Goal: Ask a question: Seek information or help from site administrators or community

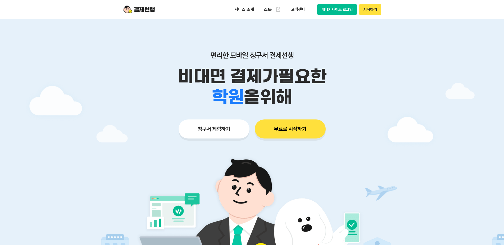
click at [334, 9] on button "매니저사이트 로그인" at bounding box center [337, 9] width 40 height 11
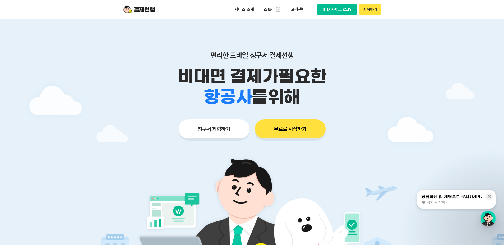
click at [346, 9] on button "매니저사이트 로그인" at bounding box center [337, 9] width 40 height 11
click at [435, 201] on span "대화 시작하기" at bounding box center [437, 202] width 22 height 5
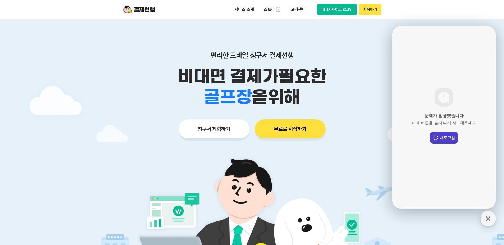
click at [440, 139] on button "새로고침" at bounding box center [444, 138] width 28 height 12
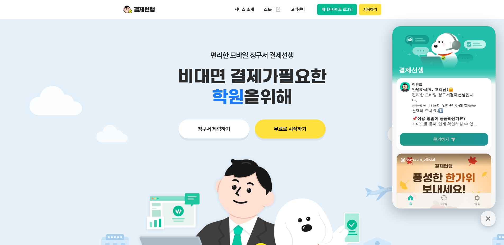
click at [435, 136] on link "문의하기" at bounding box center [444, 139] width 88 height 13
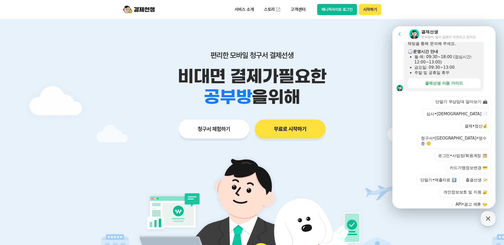
scroll to position [26, 0]
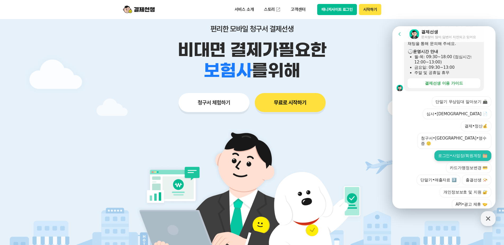
click at [457, 150] on button "로그인•사업장/회원계정" at bounding box center [462, 155] width 57 height 11
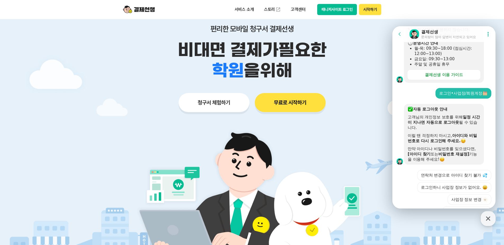
scroll to position [196, 0]
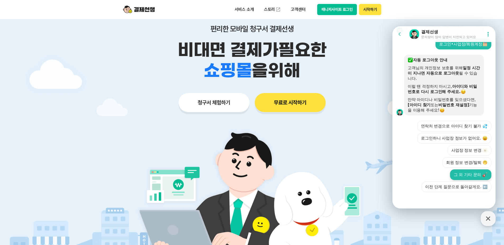
click at [462, 175] on button "그 외 기타 문의" at bounding box center [470, 174] width 41 height 11
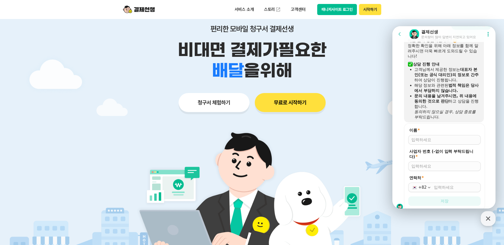
scroll to position [305, 0]
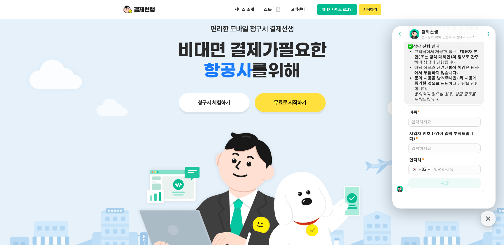
click at [425, 123] on input "이름 *" at bounding box center [444, 121] width 66 height 5
type input "d"
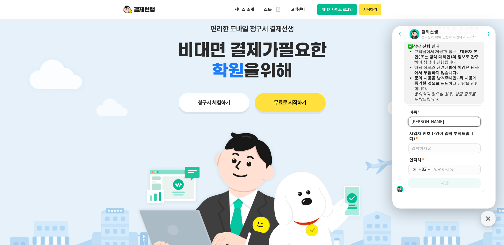
type input "[PERSON_NAME]"
click at [426, 150] on input "사업자 번호 (-없이 입력 부탁드립니다) *" at bounding box center [444, 148] width 66 height 5
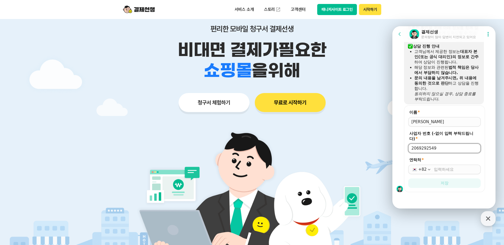
type input "2069292549"
click at [434, 168] on input "연락처 *" at bounding box center [456, 169] width 44 height 5
click at [428, 169] on icon "button" at bounding box center [428, 169] width 5 height 5
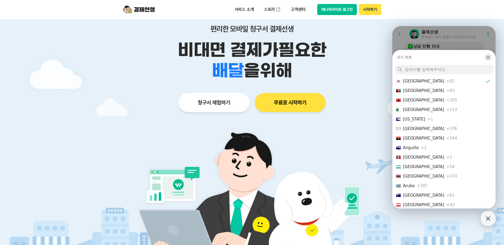
click at [488, 55] on icon "button" at bounding box center [487, 57] width 5 height 5
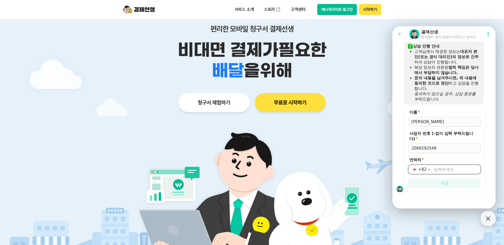
click at [448, 167] on input "연락처 *" at bounding box center [456, 169] width 44 height 5
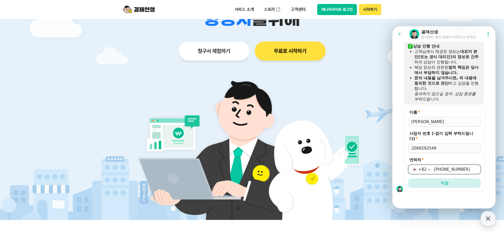
scroll to position [79, 0]
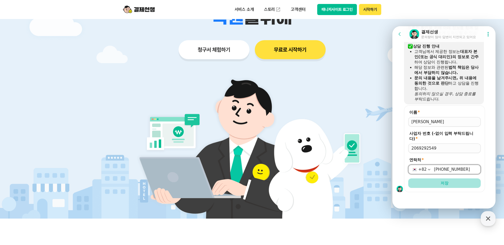
type input "[PHONE_NUMBER]"
click at [435, 183] on button "저장" at bounding box center [444, 183] width 72 height 10
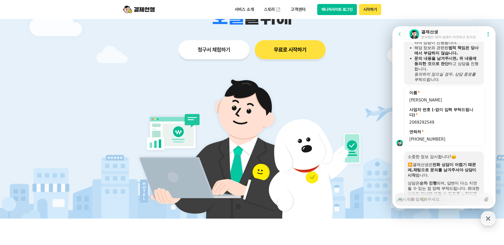
scroll to position [352, 0]
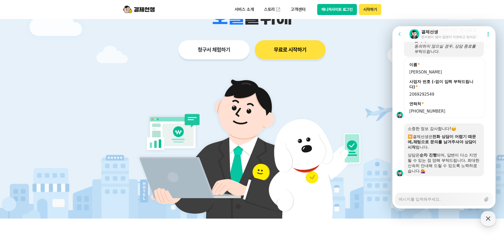
type textarea "x"
type textarea "t"
type textarea "x"
type textarea "ㅅ"
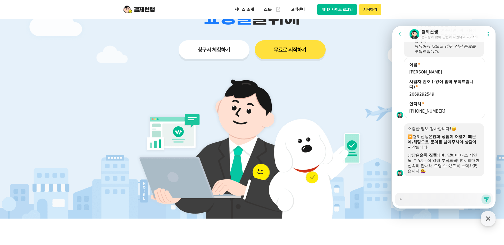
type textarea "x"
type textarea "사"
type textarea "x"
type textarea "상"
type textarea "x"
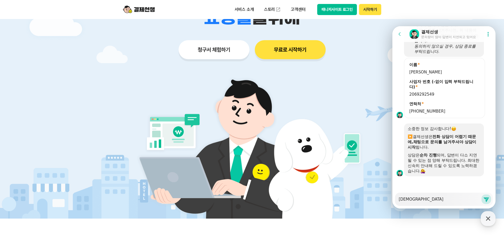
type textarea "사업"
type textarea "x"
type textarea "사업ㅈ"
type textarea "x"
type textarea "사업자"
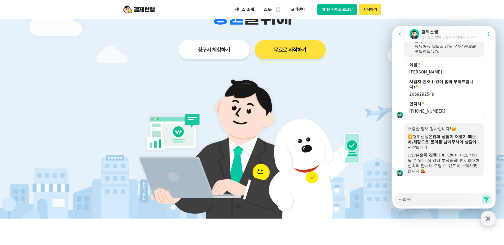
type textarea "x"
type textarea "사업자"
type textarea "x"
type textarea "사업자 2"
type textarea "x"
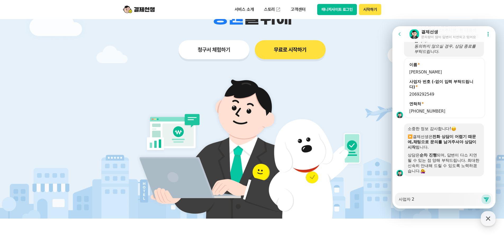
type textarea "사업자 2ㄱ"
type textarea "x"
type textarea "사업자 2개"
type textarea "x"
type textarea "사업자 2갲"
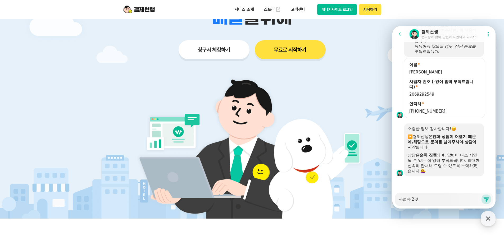
type textarea "x"
type textarea "사업자 2개주"
type textarea "x"
type textarea "사업자 2개중"
type textarea "x"
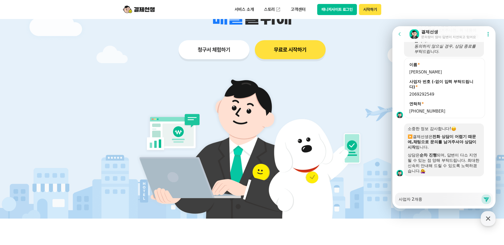
type textarea "사업자 2개중 1"
type textarea "x"
type textarea "사업자 2개중"
type textarea "x"
type textarea "사업자 2개중 ㅎ"
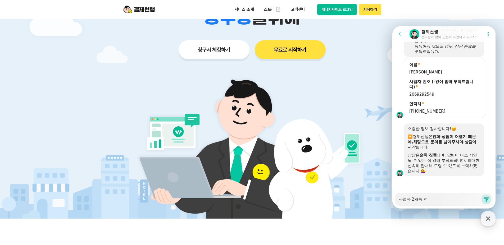
type textarea "x"
type textarea "사업자 2개중 하"
type textarea "x"
type textarea "사업자 2개중 한"
type textarea "x"
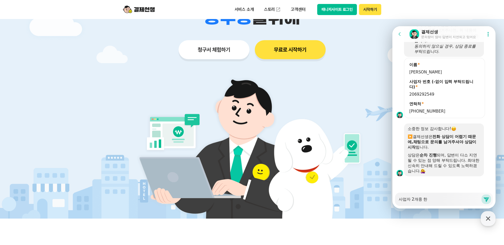
type textarea "사업자 2개중 하나"
type textarea "x"
type textarea "사업자 2개중 하나르"
type textarea "x"
type textarea "사업자 2개중 하나를"
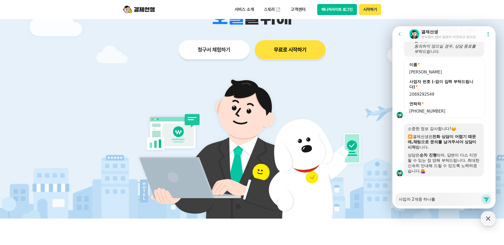
type textarea "x"
type textarea "사업자 2개중 하나를"
type textarea "x"
type textarea "사업자 2개중 하나를 ㅇ"
type textarea "x"
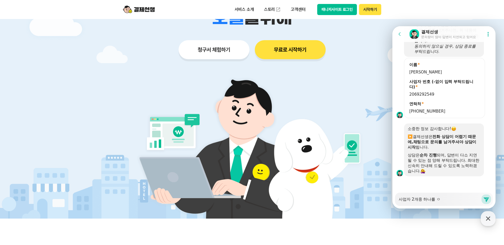
type textarea "사업자 2개중 하나를 어"
type textarea "x"
type textarea "사업자 2개중 하나를 업"
type textarea "x"
type textarea "사업자 2개중 하나를 없"
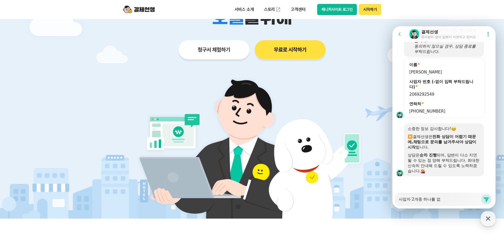
type textarea "x"
type textarea "사업자 2개중 하나를 없ㅇ"
type textarea "x"
type textarea "사업자 2개중 하나를 없애"
type textarea "x"
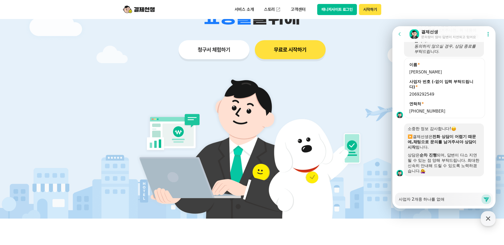
type textarea "사업자 2개중 하나를 없ㅇ"
type textarea "x"
type textarea "사업자 2개중 하나를 없"
type textarea "x"
type textarea "사업자 2개중 하나를"
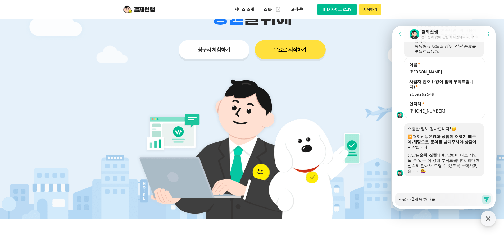
type textarea "x"
type textarea "사업자 2개중 하나를 ㅍ"
type textarea "x"
type textarea "사업자 2개중 하나를 폐"
type textarea "x"
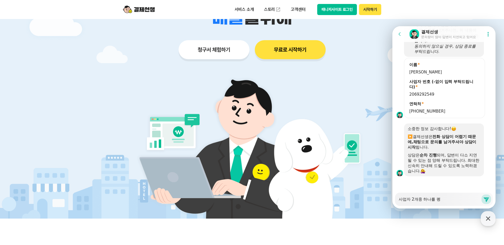
type textarea "사업자 2개중 하나를 폐어"
type textarea "x"
type textarea "사업자 2개중 하나를 폐업"
type textarea "x"
type textarea "사업자 2개중 하나를 폐업"
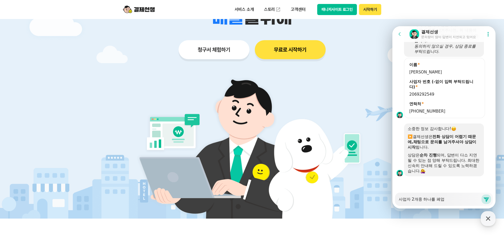
type textarea "x"
type textarea "사업자 2개중 하나를 폐업 해"
type textarea "x"
type textarea "사업자 2개중 하나를 폐업 했"
type textarea "x"
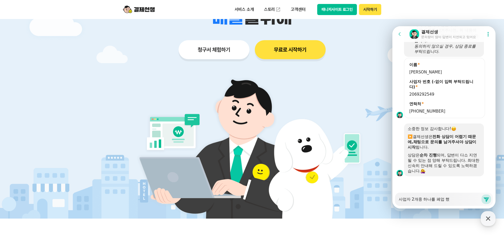
type textarea "사업자 2개중 하나를 폐업 했ㅅ"
type textarea "x"
type textarea "사업자 2개중 하나를 폐업 했스"
type textarea "x"
type textarea "사업자 2개중 하나를 폐업 했습"
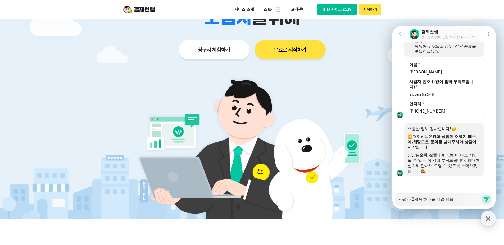
type textarea "x"
type textarea "사업자 2개중 하나를 폐업 했습ㄴ"
type textarea "x"
type textarea "사업자 2개중 하나를 폐업 했습니"
type textarea "x"
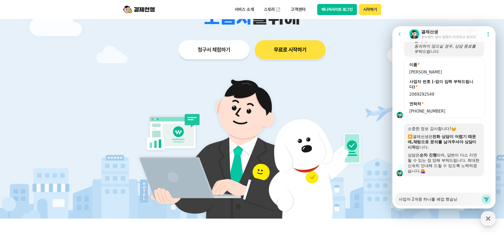
type textarea "사업자 2개중 하나를 폐업 했습니다"
type textarea "x"
type textarea "사업자 2개중 하나를 폐업 했습니다."
type textarea "x"
type textarea "사업자 2개중 하나를 폐업 했습니다."
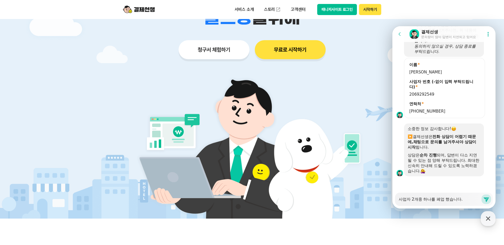
type textarea "x"
type textarea "사업자 2개중 하나를 폐업 했습니다. ㄱ"
type textarea "x"
type textarea "사업자 2개중 하나를 폐업 했습니다. 겨"
type textarea "x"
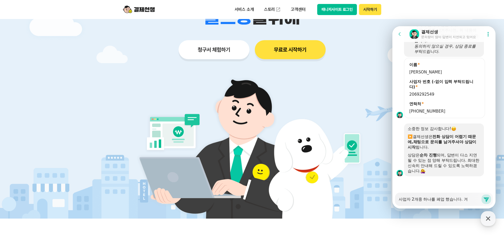
type textarea "사업자 2개중 하나를 폐업 했습니다. 결"
type textarea "x"
type textarea "사업자 2개중 하나를 폐업 했습니다. 결ㅈ"
type textarea "x"
type textarea "사업자 2개중 하나를 폐업 했습니다. 결제"
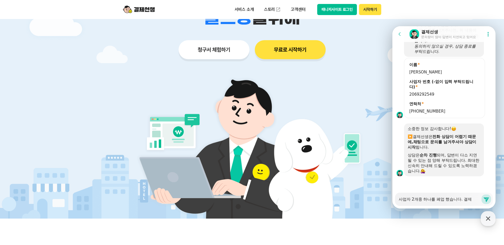
type textarea "x"
type textarea "사업자 2개중 하나를 폐업 했습니다. 결젯"
type textarea "x"
type textarea "사업자 2개중 하나를 폐업 했습니다. 결제서"
type textarea "x"
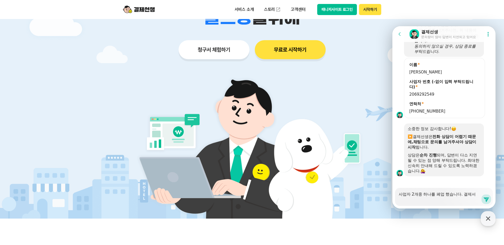
type textarea "사업자 2개중 하나를 폐업 했습니다. 결제선"
type textarea "x"
type textarea "사업자 2개중 하나를 폐업 했습니다. 결제선ㅅ"
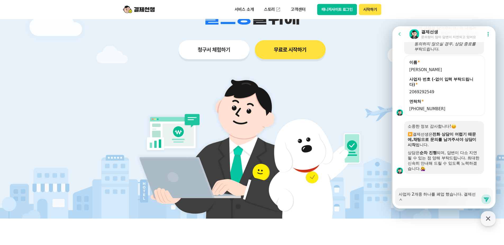
type textarea "x"
type textarea "사업자 2개중 하나를 폐업 했습니다. 결제선새"
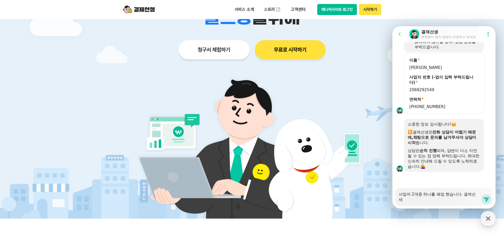
type textarea "x"
type textarea "사업자 2개중 하나를 폐업 했습니다. 결제선생"
type textarea "x"
type textarea "사업자 2개중 하나를 폐업 했습니다. 결제선생ㅇ"
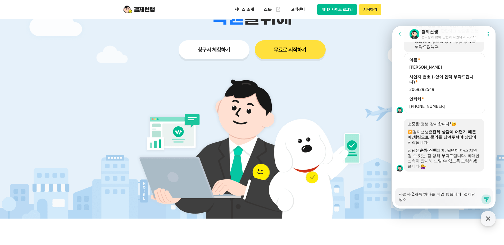
type textarea "x"
type textarea "사업자 2개중 하나를 폐업 했습니다. 결제선생에"
type textarea "x"
type textarea "사업자 2개중 하나를 폐업 했습니다. 결제선생엣"
type textarea "x"
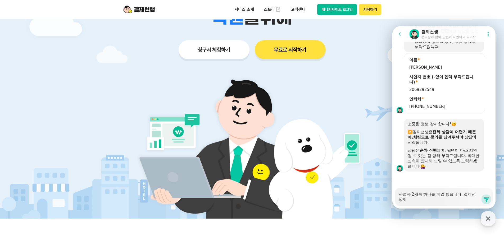
type textarea "사업자 2개중 하나를 폐업 했습니다. 결제선생에서"
type textarea "x"
type textarea "사업자 2개중 하나를 폐업 했습니다. 결제선생에서"
type textarea "x"
type textarea "사업자 2개중 하나를 폐업 했습니다. 결제선생에서 1"
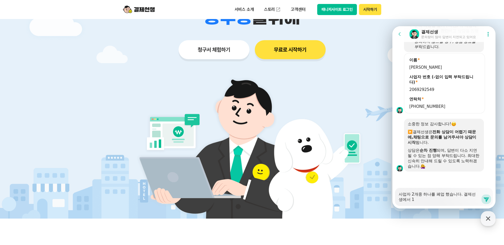
type textarea "x"
type textarea "사업자 2개중 하나를 폐업 했습니다. 결제선생에서 1ㄴ"
type textarea "x"
type textarea "사업자 2개중 하나를 폐업 했습니다. 결제선생에서 1나"
type textarea "x"
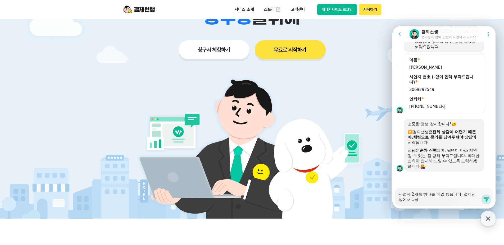
type textarea "사업자 2개중 하나를 폐업 했습니다. 결제선생에서 1나르"
type textarea "x"
type textarea "사업자 2개중 하나를 폐업 했습니다. 결제선생에서 1나를"
type textarea "x"
type textarea "사업자 2개중 하나를 폐업 했습니다. 결제선생에서 1나를 어"
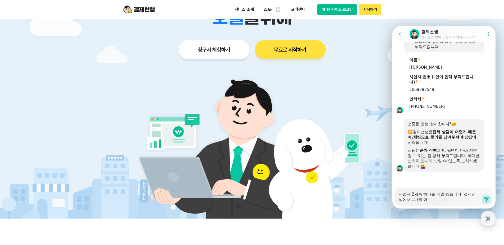
type textarea "x"
type textarea "사업자 2개중 하나를 폐업 했습니다. 결제선생에서 1나를 업"
type textarea "x"
type textarea "사업자 2개중 하나를 폐업 했습니다. 결제선생에서 1나를 없"
type textarea "x"
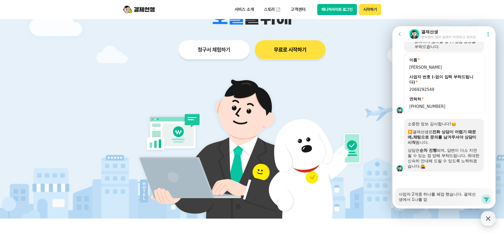
type textarea "사업자 2개중 하나를 폐업 했습니다. 결제선생에서 1나를 없ㅇ"
type textarea "x"
type textarea "사업자 2개중 하나를 폐업 했습니다. 결제선생에서 1나를 없애"
type textarea "x"
type textarea "사업자 2개중 하나를 폐업 했습니다. 결제선생에서 1나를 없앨"
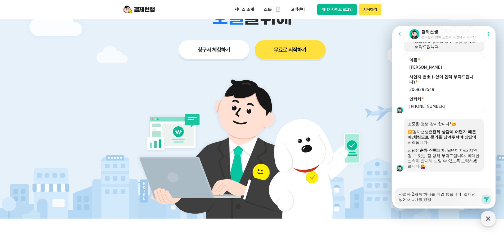
type textarea "x"
type textarea "사업자 2개중 하나를 폐업 했습니다. 결제선생에서 1나를 없애려"
type textarea "x"
type textarea "사업자 2개중 하나를 폐업 했습니다. 결제선생에서 1나를 없애력"
type textarea "x"
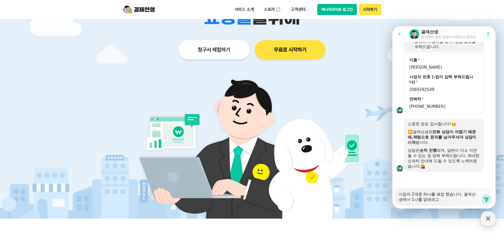
type textarea "사업자 2개중 하나를 폐업 했습니다. 결제선생에서 1나를 없애려고"
type textarea "x"
type textarea "사업자 2개중 하나를 폐업 했습니다. 결제선생에서 1나를 없애려고 ㅎ"
type textarea "x"
type textarea "사업자 2개중 하나를 폐업 했습니다. 결제선생에서 1나를 없애려고 하"
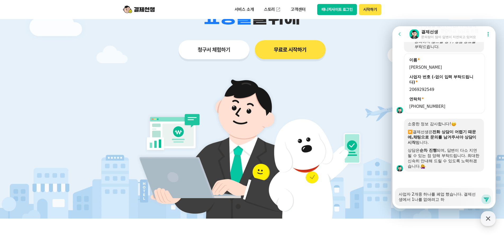
type textarea "x"
type textarea "사업자 2개중 하나를 폐업 했습니다. 결제선생에서 1나를 없애려고 합"
type textarea "x"
type textarea "사업자 2개중 하나를 폐업 했습니다. 결제선생에서 1나를 없애려고 합ㄴ"
type textarea "x"
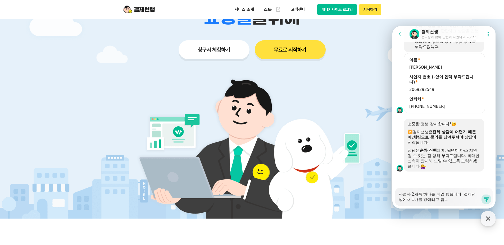
type textarea "사업자 2개중 하나를 폐업 했습니다. 결제선생에서 1나를 없애려고 합니"
type textarea "x"
type textarea "사업자 2개중 하나를 폐업 했습니다. 결제선생에서 1나를 없애려고 합닏"
type textarea "x"
type textarea "사업자 2개중 하나를 폐업 했습니다. 결제선생에서 1나를 없애려고 합니다"
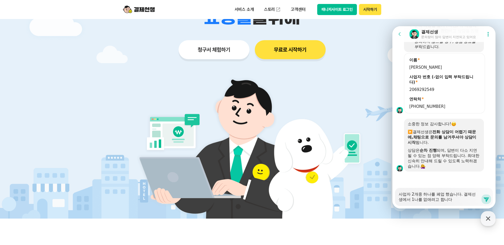
type textarea "x"
type textarea "사업자 2개중 하나를 폐업 했습니다. 결제선생에서 1나를 없애려고 합니다."
type textarea "x"
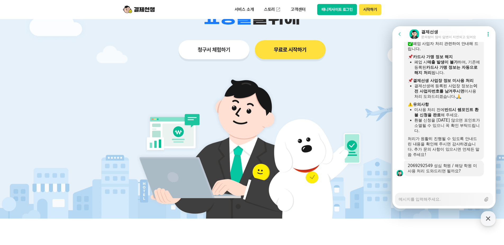
scroll to position [777, 0]
type textarea "x"
type textarea "2"
type textarea "x"
type textarea "20"
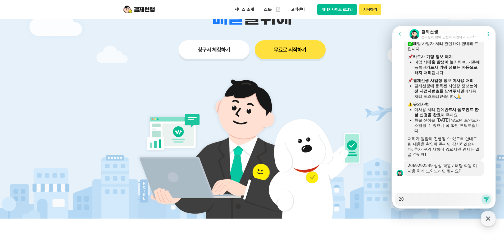
type textarea "x"
type textarea "206"
type textarea "x"
type textarea "2069"
type textarea "x"
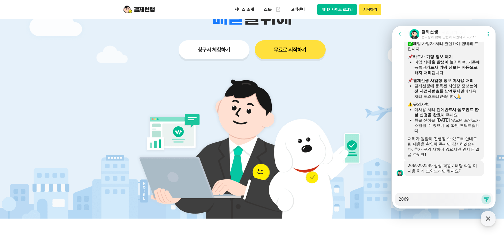
type textarea "20692"
type textarea "x"
type textarea "206929"
type textarea "x"
type textarea "2069292"
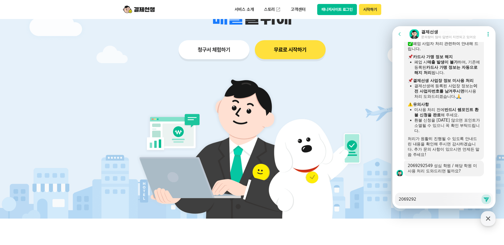
type textarea "x"
type textarea "20692925"
type textarea "x"
type textarea "206929254"
type textarea "x"
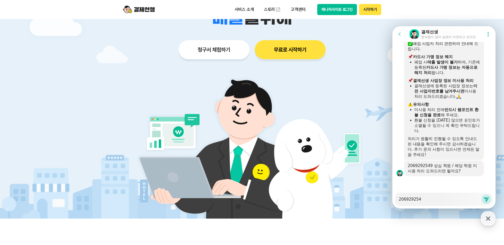
type textarea "2069292549"
type textarea "x"
type textarea "2069292549"
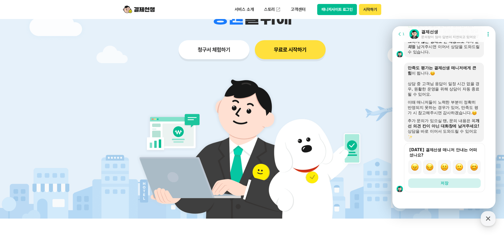
scroll to position [1036, 0]
click at [470, 166] on img "button" at bounding box center [474, 167] width 8 height 8
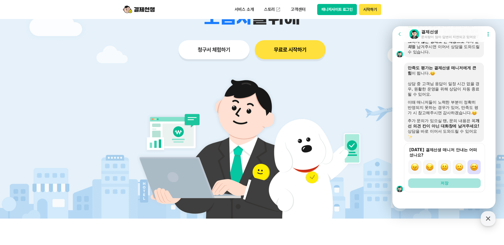
click at [432, 186] on button "저장" at bounding box center [444, 183] width 72 height 10
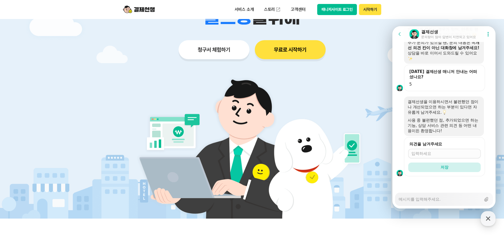
scroll to position [1115, 0]
